Goal: Information Seeking & Learning: Learn about a topic

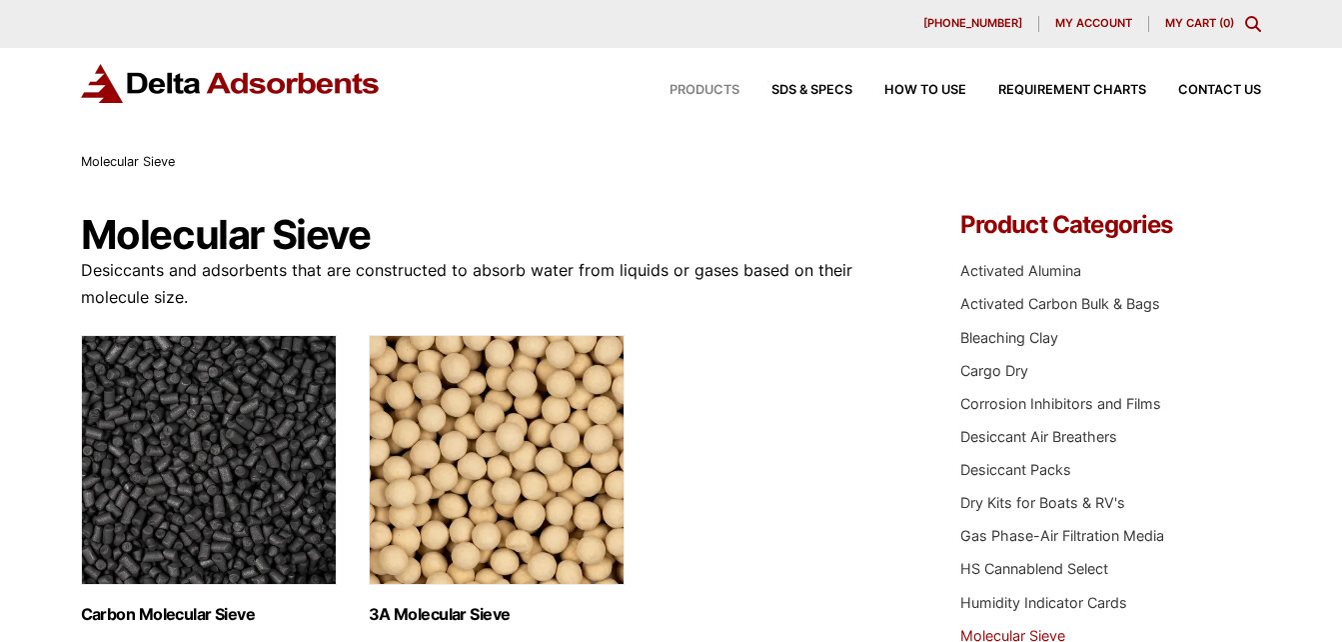
click at [708, 90] on span "Products" at bounding box center [705, 90] width 70 height 13
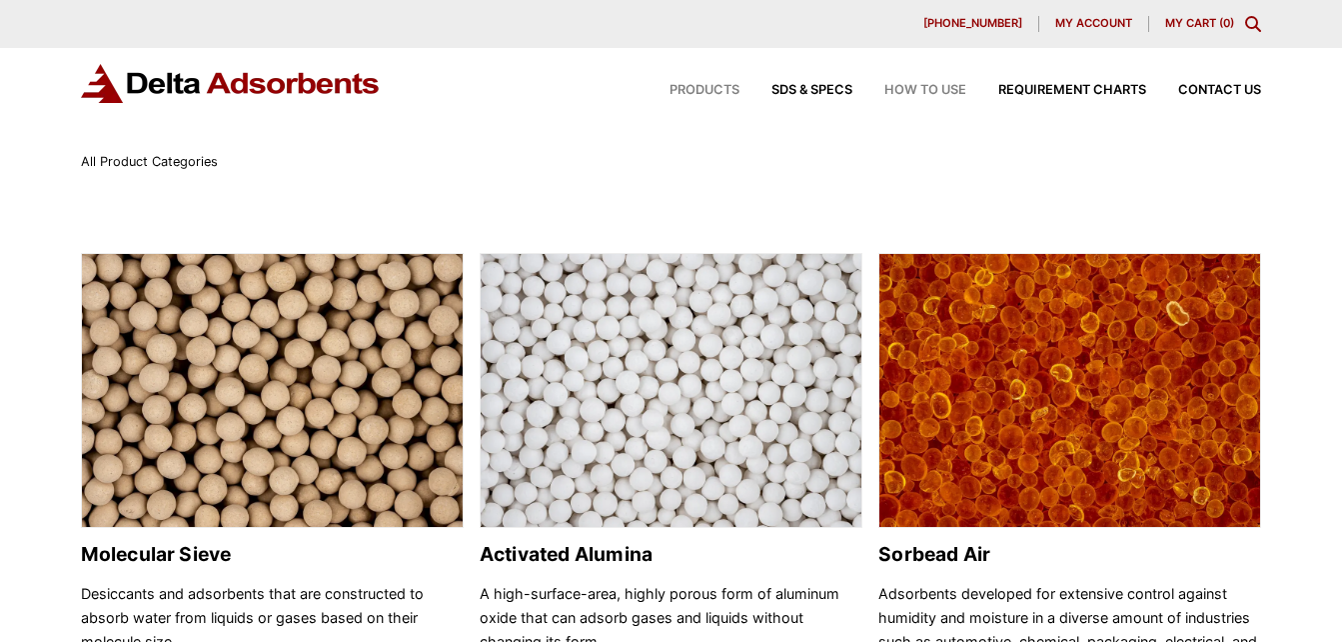
click at [920, 84] on span "How to Use" at bounding box center [925, 90] width 82 height 13
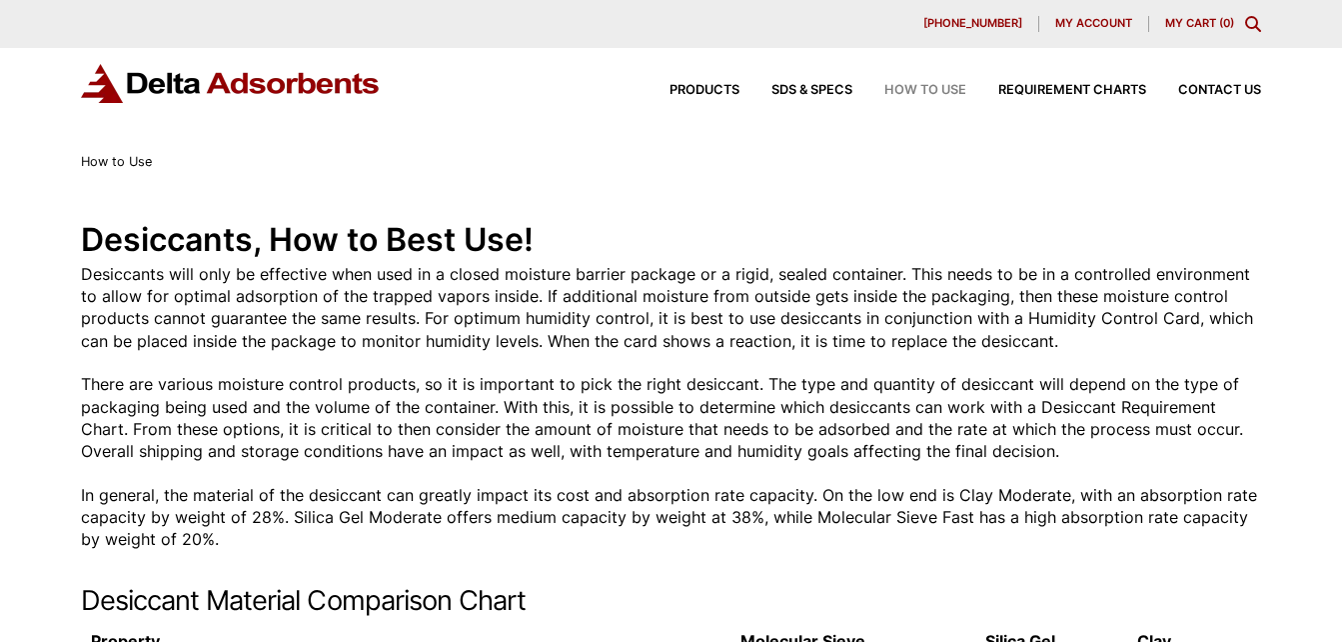
click at [1081, 83] on div "Products SDS & SPECS How to Use Requirement Charts Contact Us" at bounding box center [950, 90] width 640 height 29
click at [1084, 85] on span "Requirement Charts" at bounding box center [1072, 90] width 148 height 13
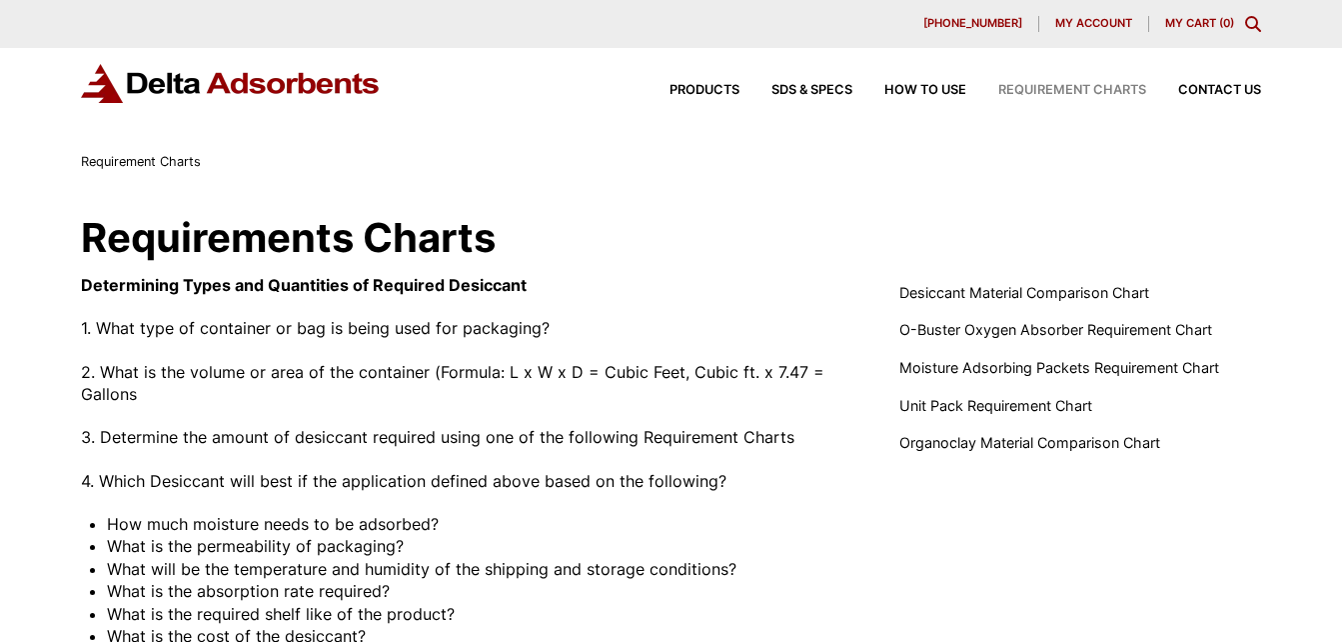
click at [696, 83] on div "Products SDS & SPECS How to Use Requirement Charts Contact Us" at bounding box center [950, 90] width 640 height 29
click at [700, 86] on span "Products" at bounding box center [705, 90] width 70 height 13
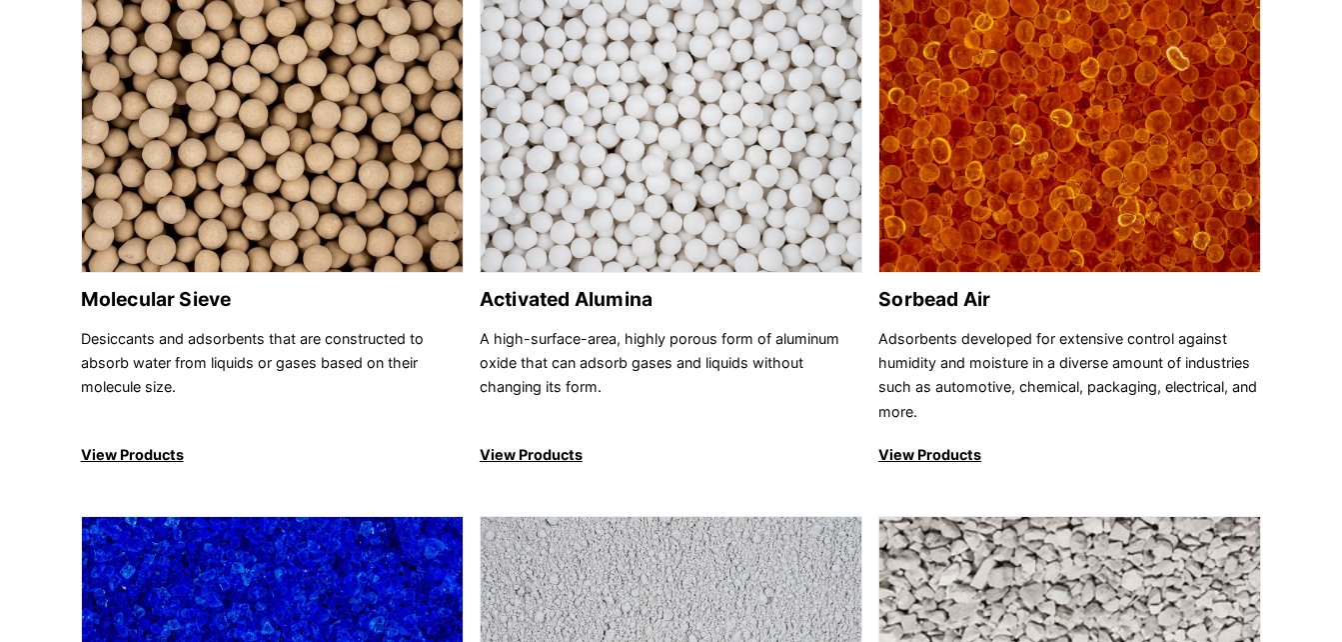
scroll to position [269, 0]
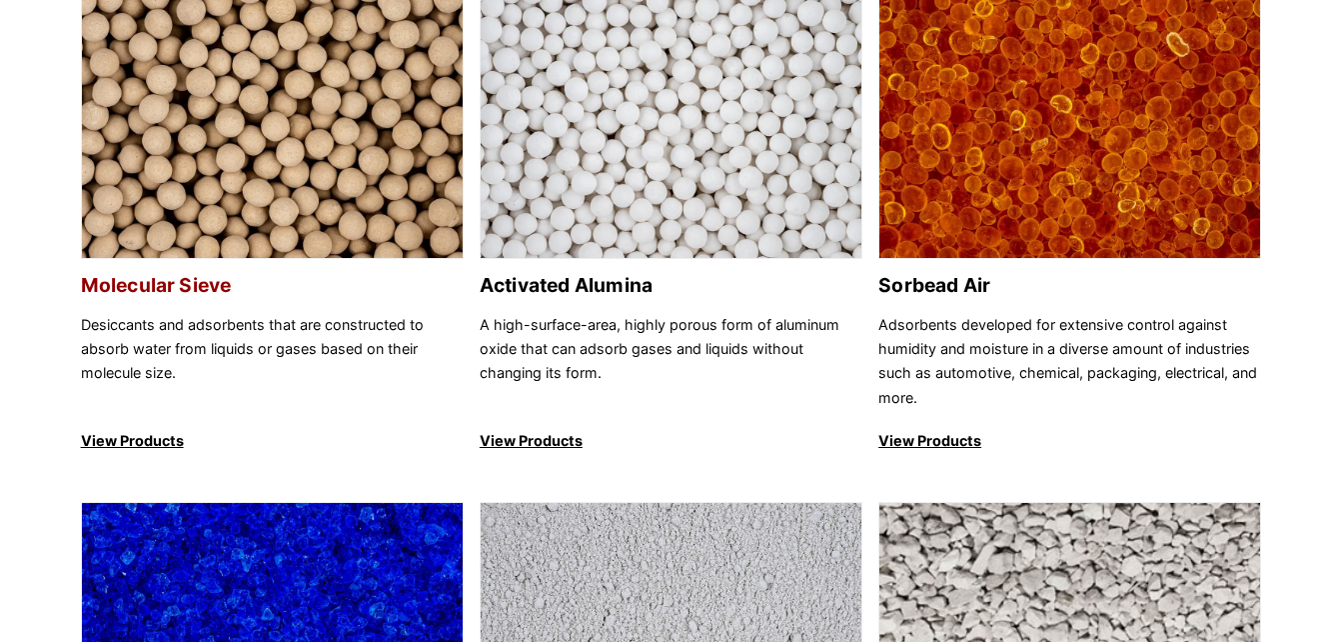
click at [167, 437] on p "View Products" at bounding box center [272, 441] width 383 height 24
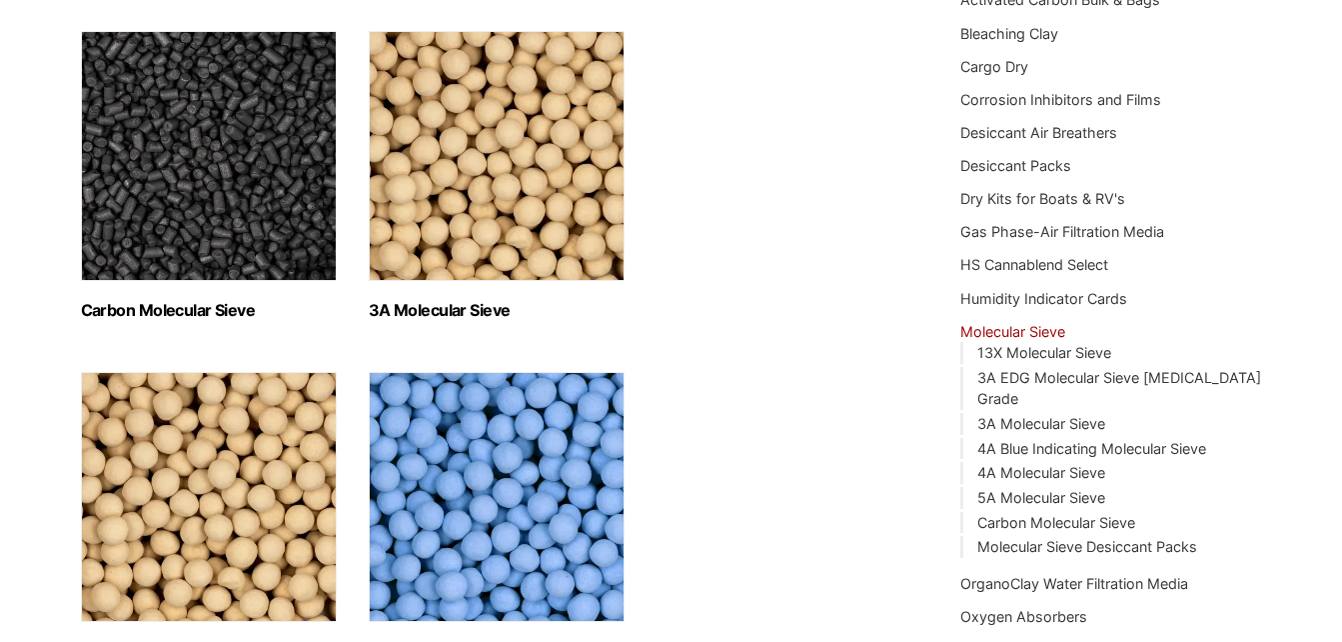
scroll to position [355, 0]
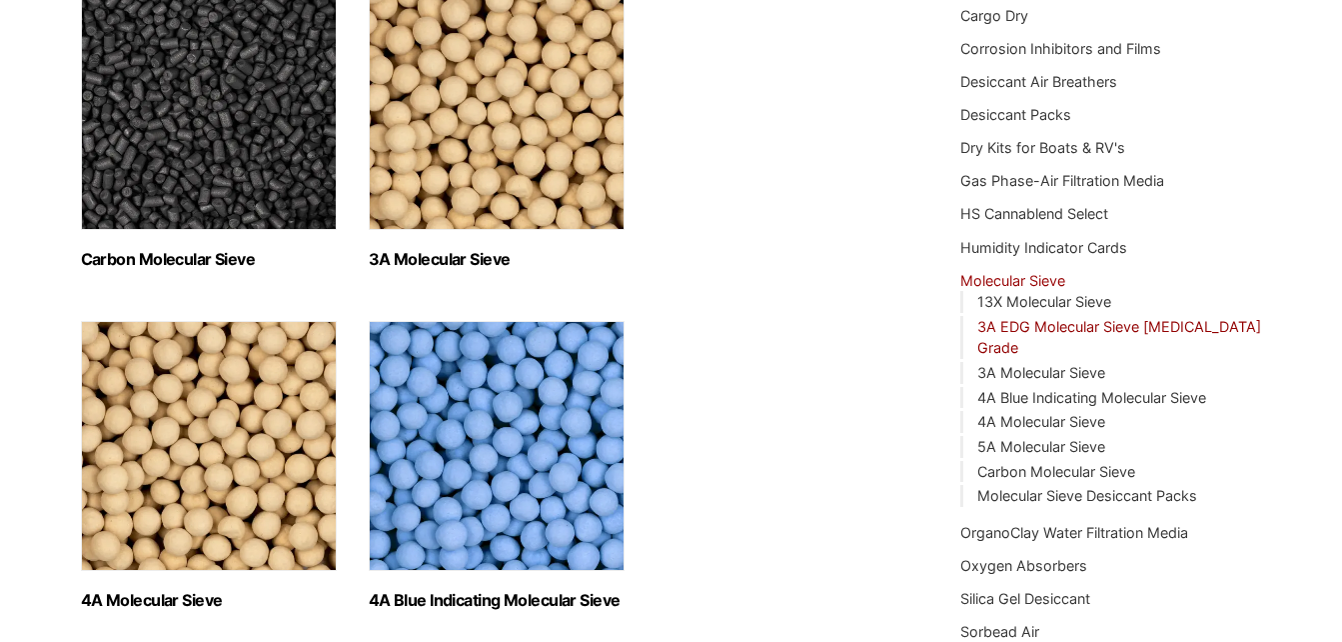
click at [1176, 325] on link "3A EDG Molecular Sieve [MEDICAL_DATA] Grade" at bounding box center [1119, 337] width 284 height 39
